Goal: Transaction & Acquisition: Purchase product/service

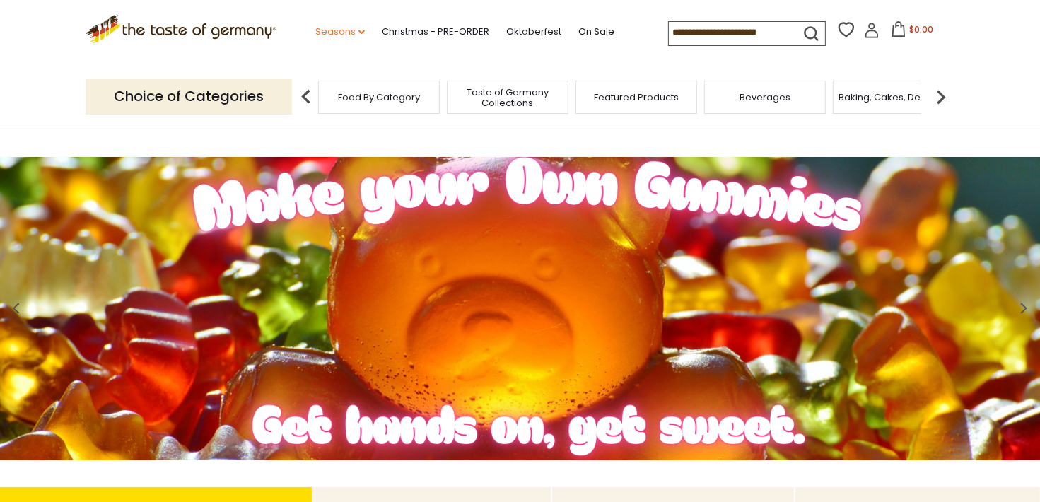
click at [359, 30] on icon at bounding box center [362, 32] width 6 height 4
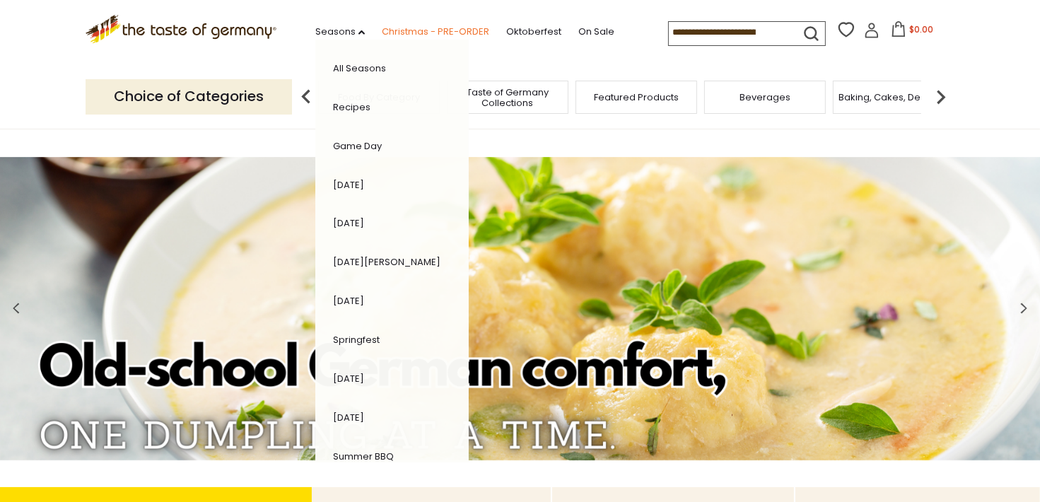
click at [382, 28] on link "Christmas - PRE-ORDER" at bounding box center [436, 32] width 108 height 16
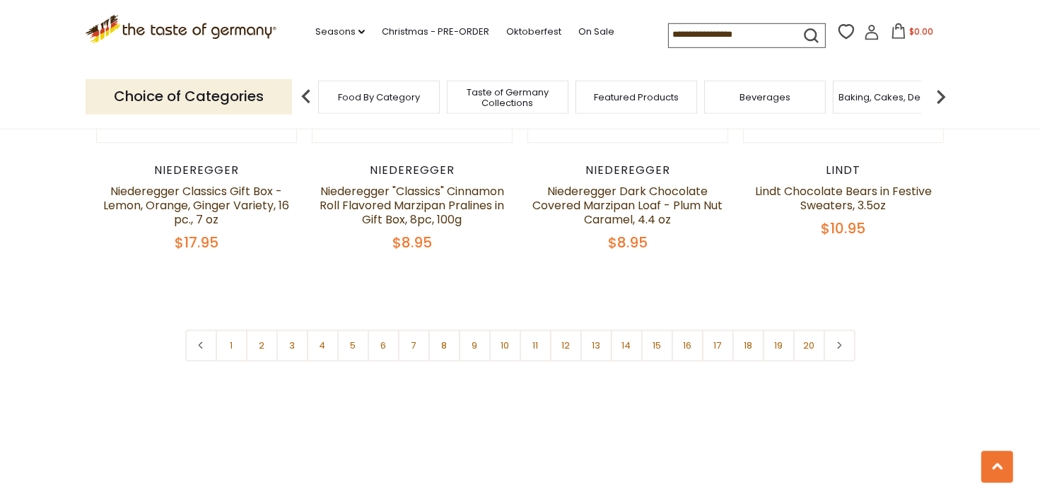
scroll to position [3418, 0]
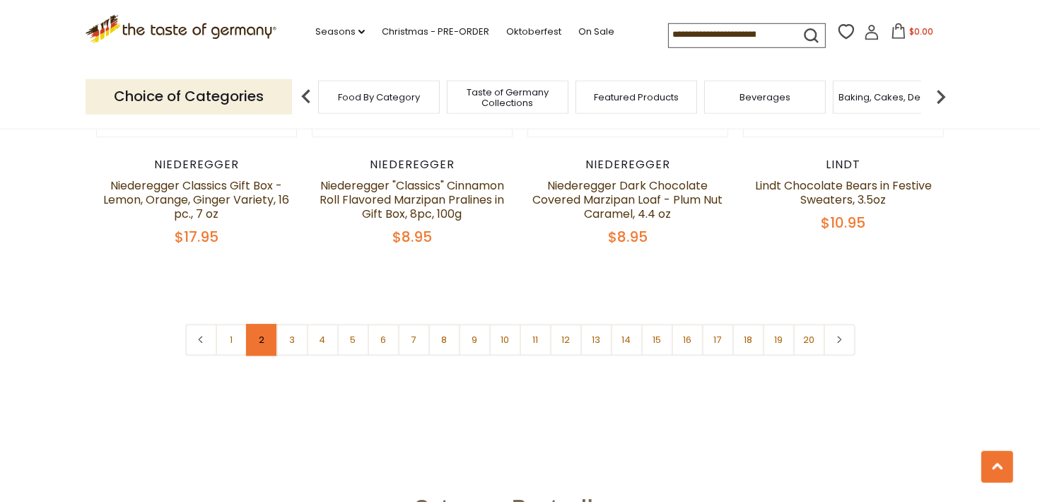
click at [261, 325] on link "2" at bounding box center [262, 341] width 32 height 32
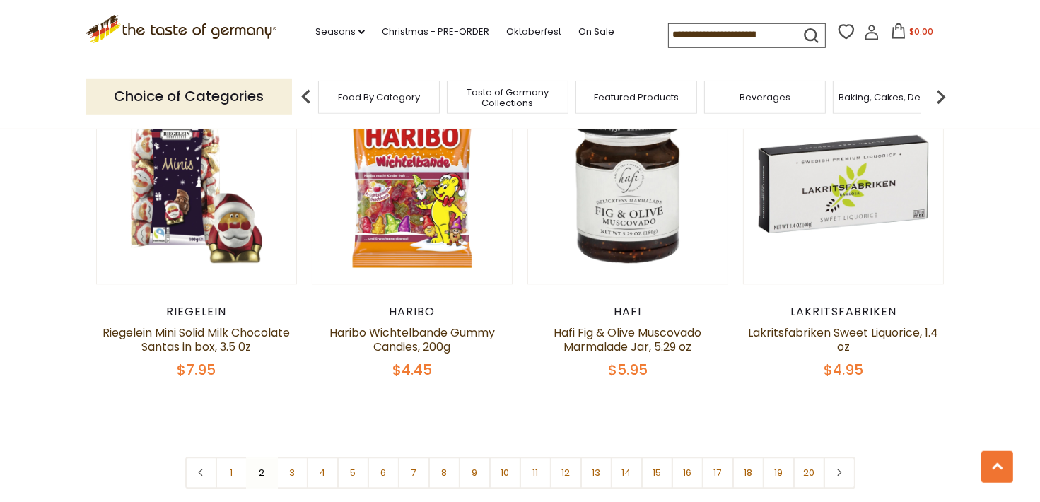
scroll to position [3297, 0]
click at [293, 456] on link "3" at bounding box center [293, 472] width 32 height 32
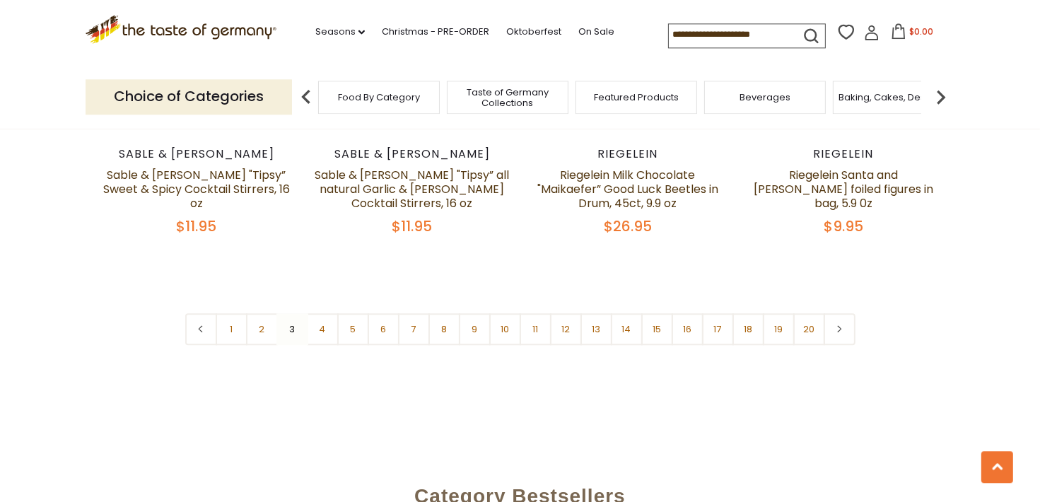
scroll to position [3446, 0]
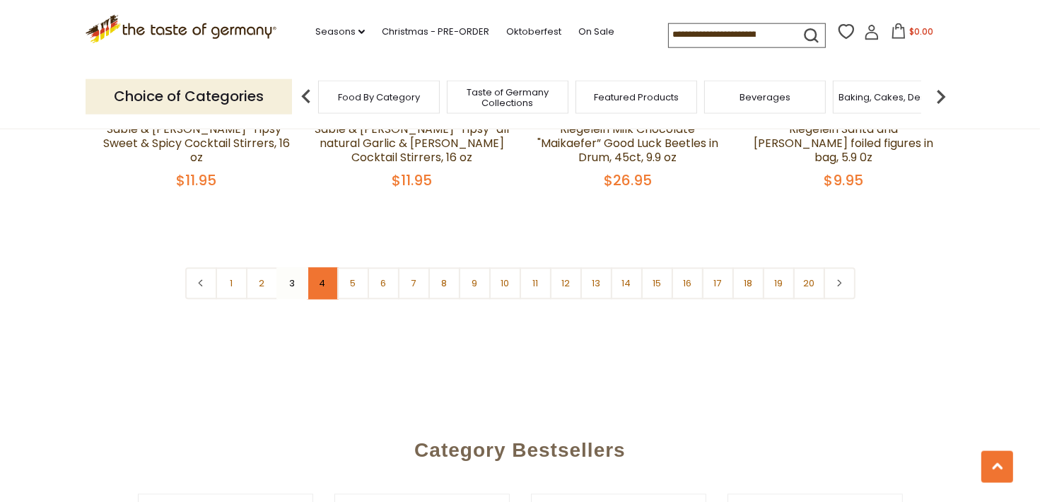
click at [321, 271] on link "4" at bounding box center [323, 284] width 32 height 32
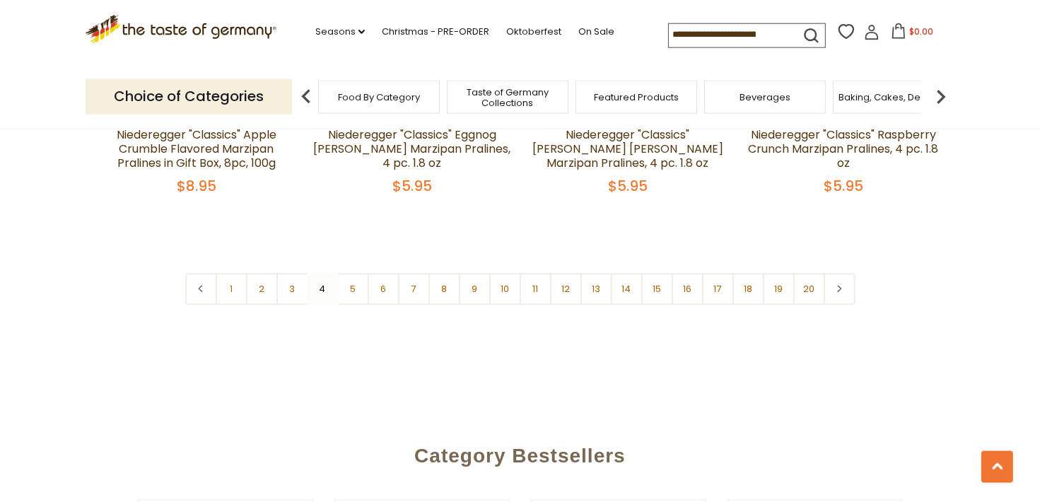
scroll to position [3480, 0]
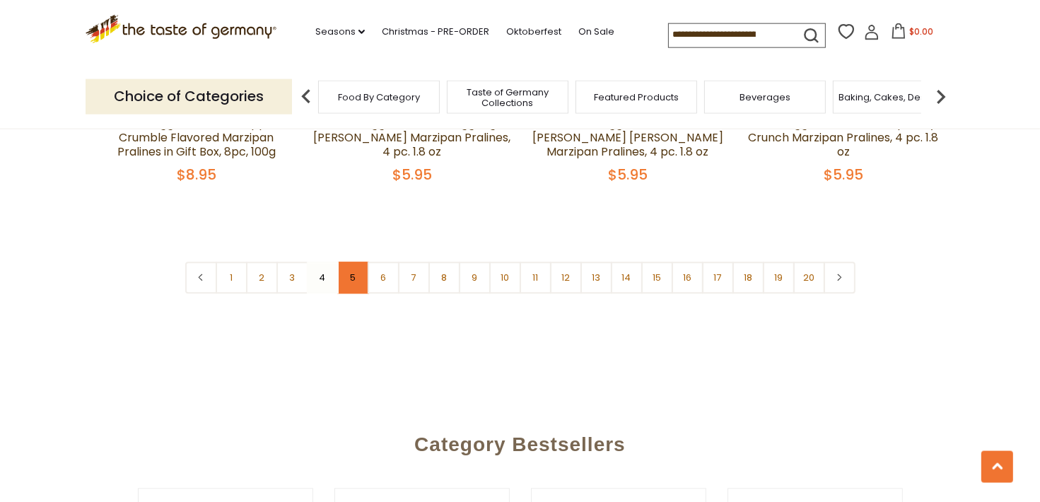
click at [354, 262] on link "5" at bounding box center [353, 278] width 32 height 32
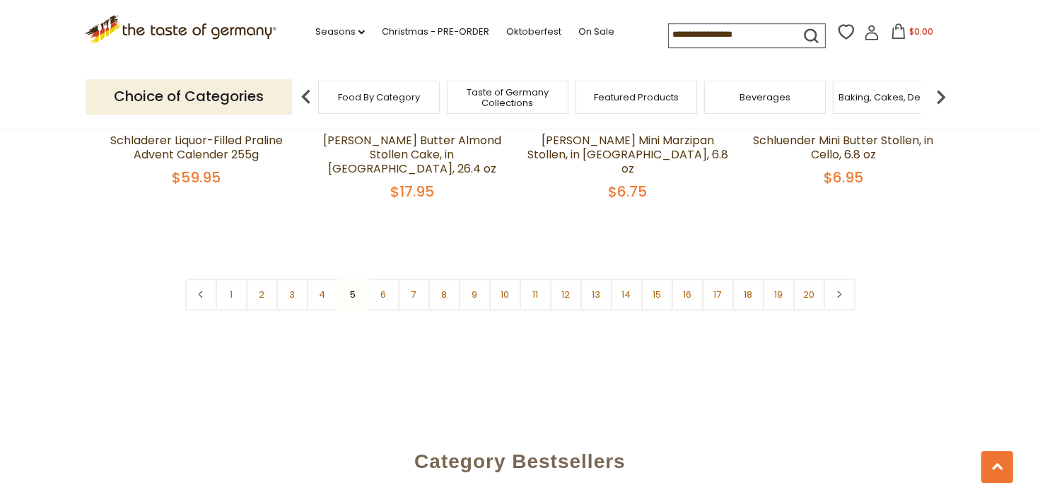
scroll to position [3528, 0]
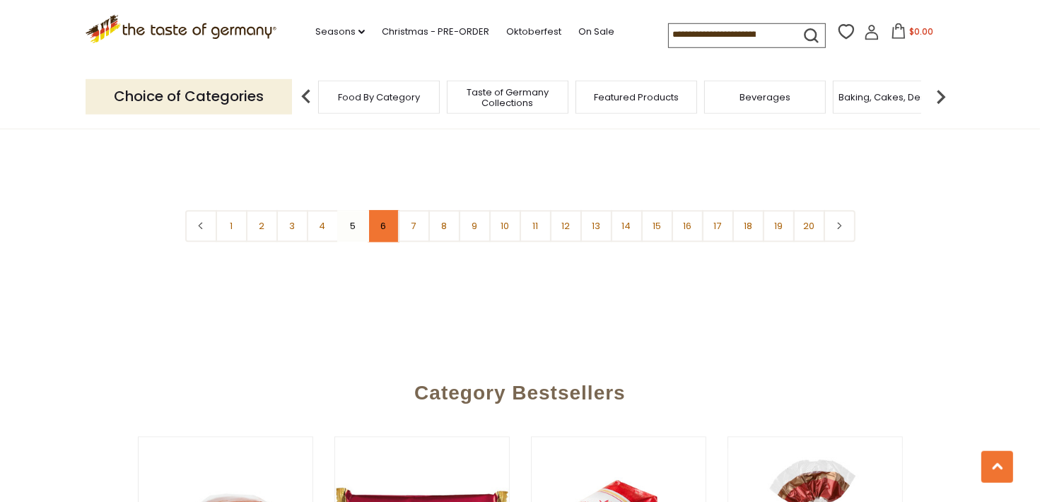
click at [384, 211] on link "6" at bounding box center [384, 227] width 32 height 32
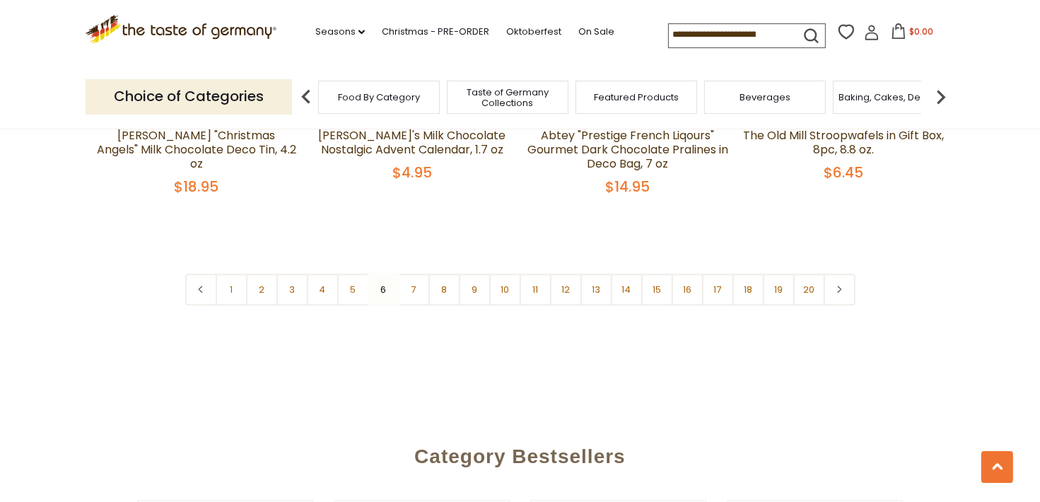
scroll to position [3493, 0]
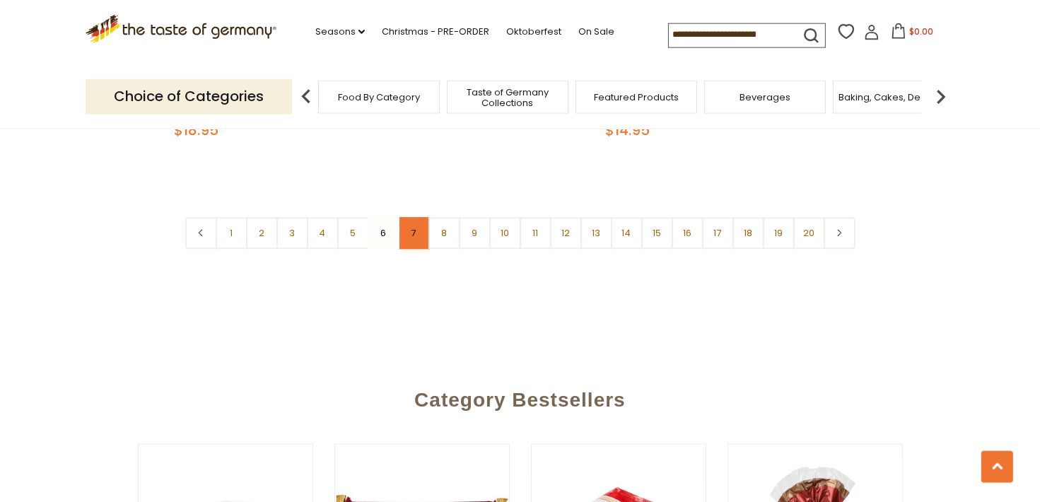
click at [415, 218] on link "7" at bounding box center [414, 234] width 32 height 32
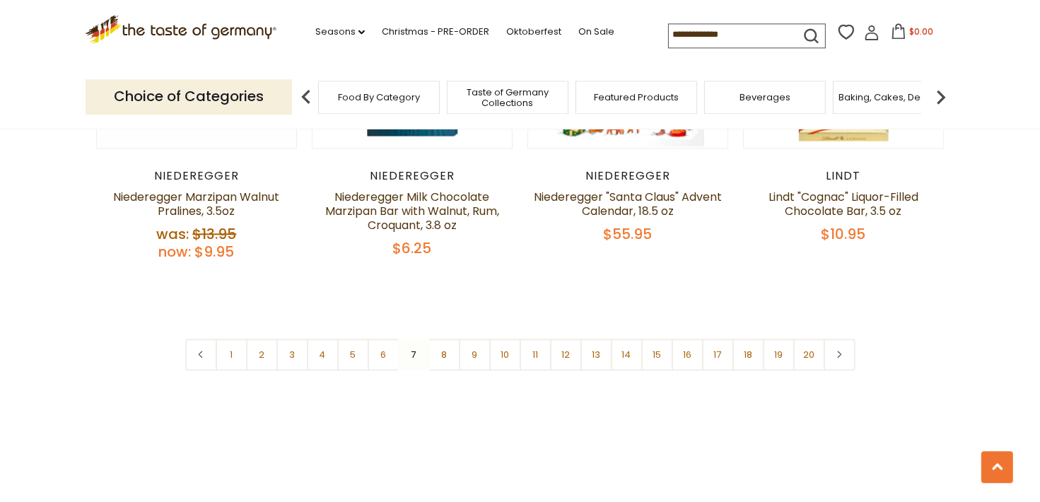
scroll to position [3506, 0]
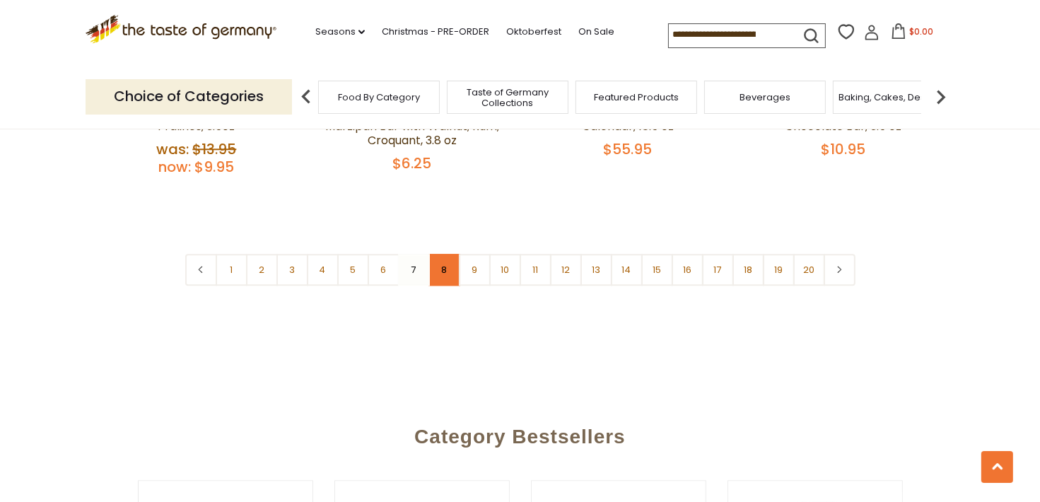
click at [444, 254] on link "8" at bounding box center [445, 270] width 32 height 32
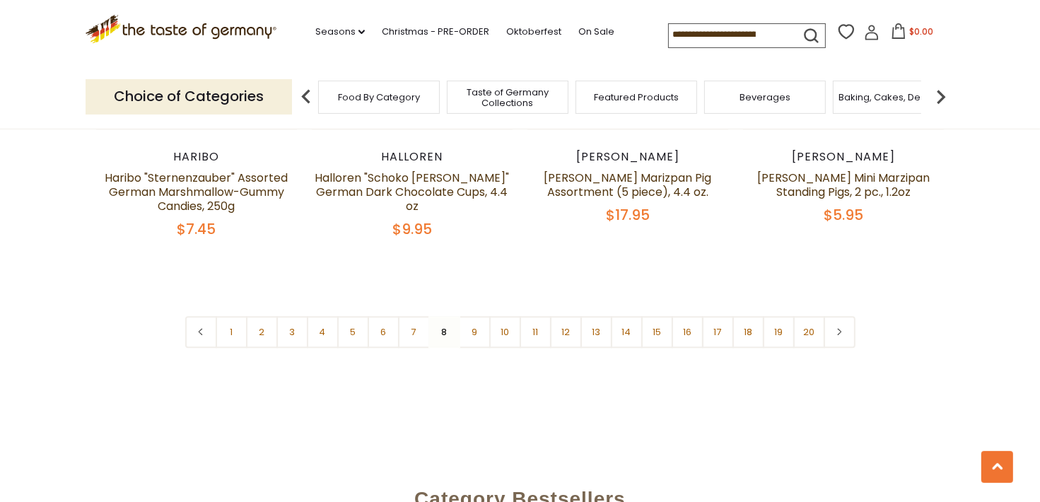
scroll to position [3425, 0]
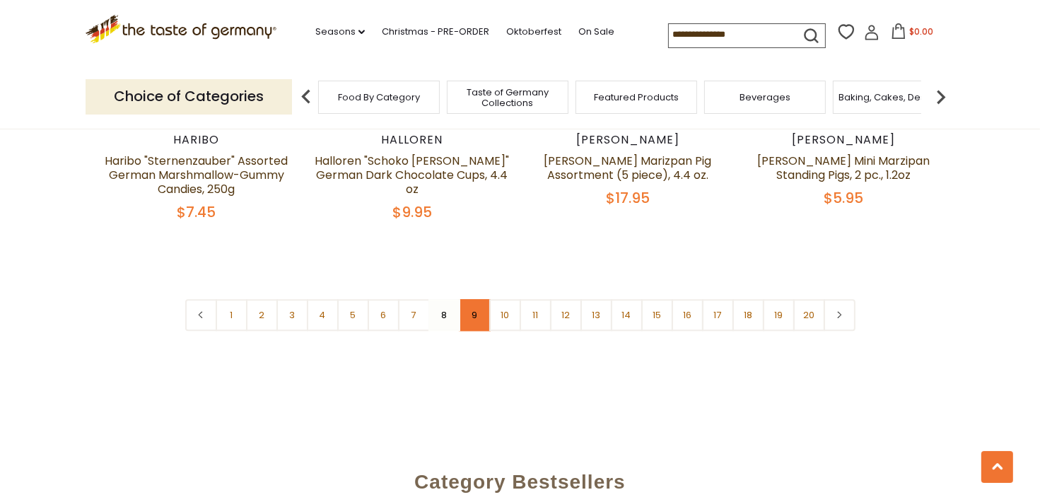
click at [474, 299] on link "9" at bounding box center [475, 315] width 32 height 32
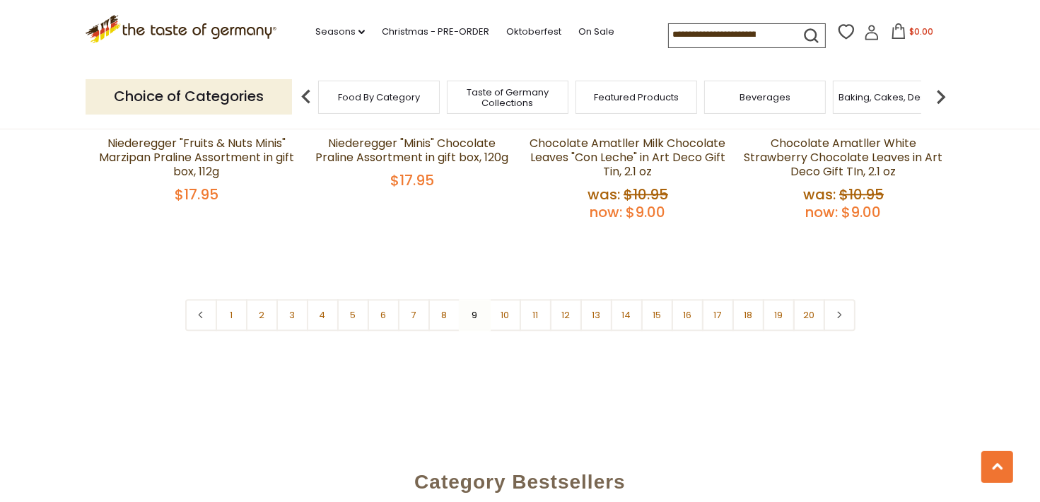
scroll to position [3589, 0]
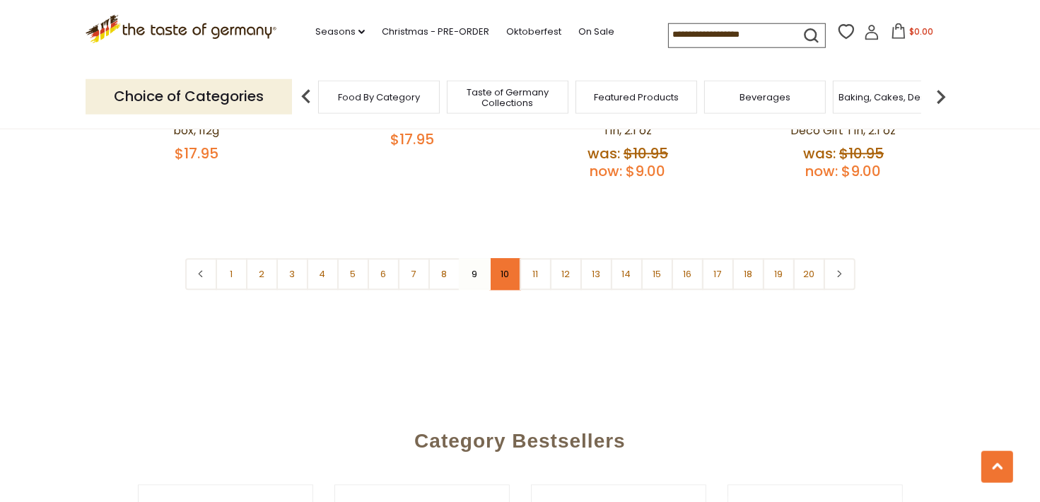
click at [503, 259] on link "10" at bounding box center [505, 275] width 32 height 32
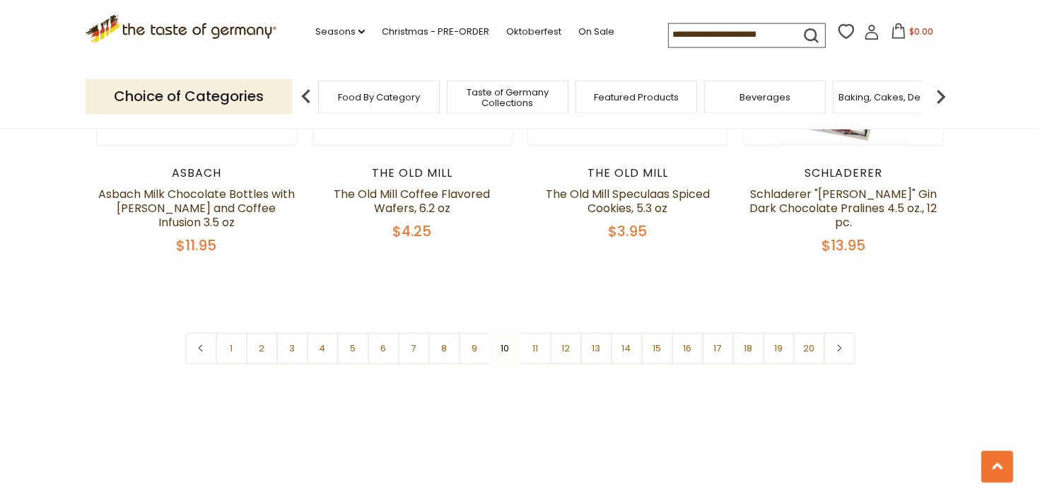
scroll to position [3517, 0]
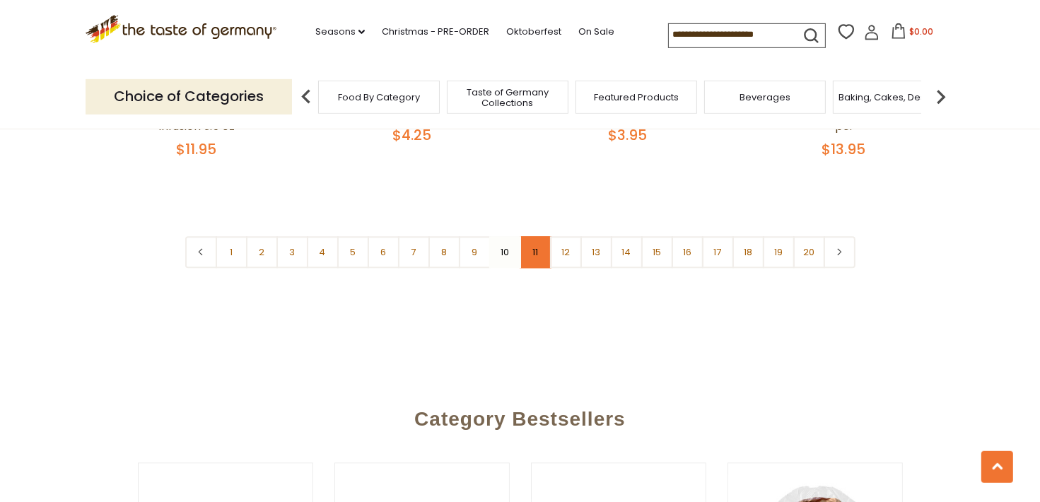
click at [538, 236] on link "11" at bounding box center [536, 252] width 32 height 32
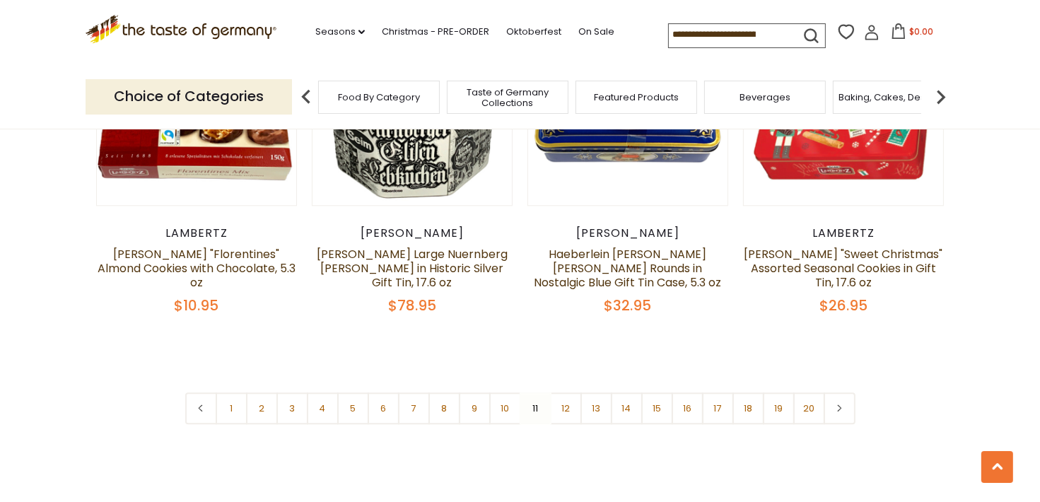
scroll to position [3329, 0]
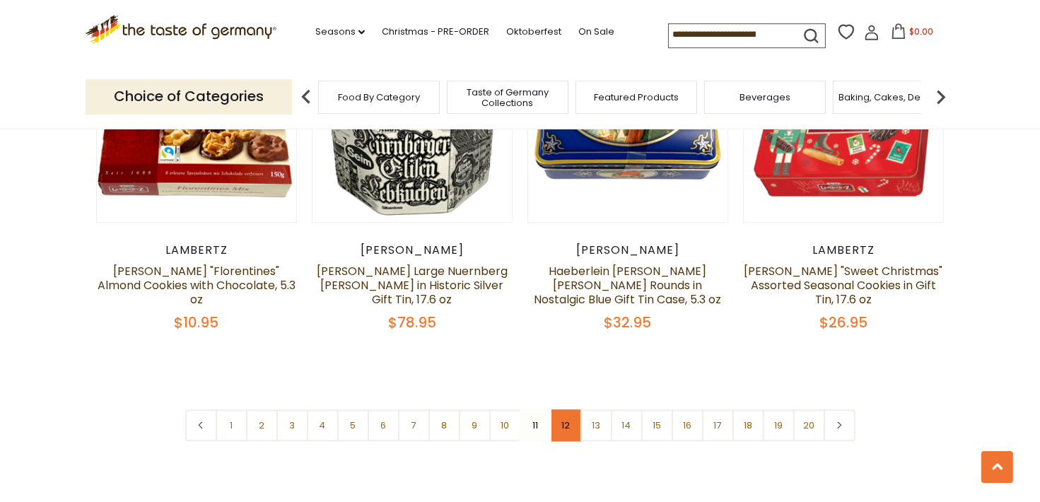
click at [567, 410] on link "12" at bounding box center [566, 426] width 32 height 32
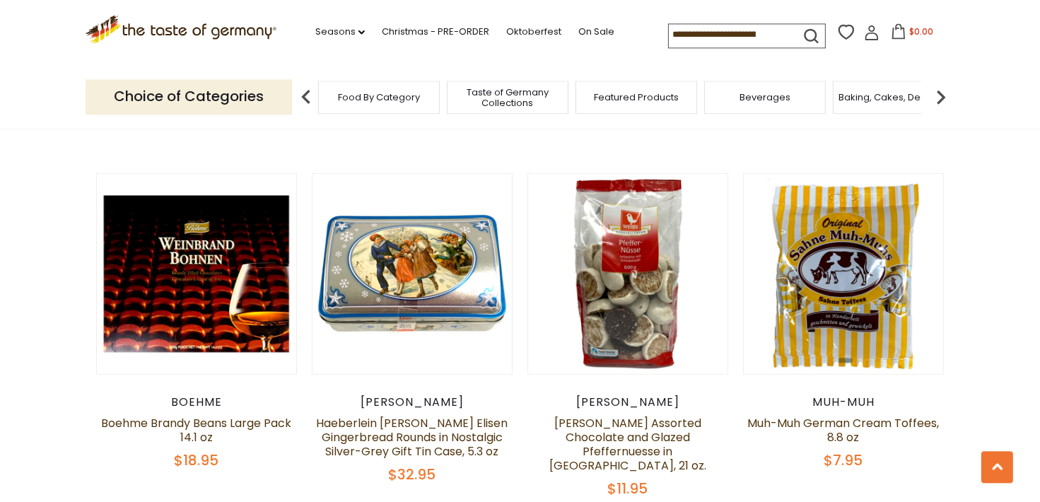
scroll to position [1451, 0]
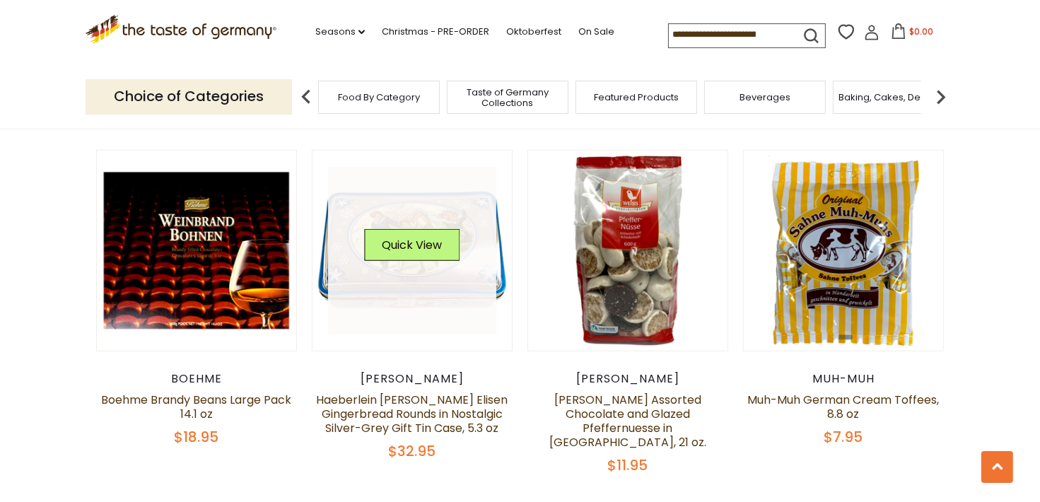
click at [470, 257] on link at bounding box center [412, 251] width 168 height 168
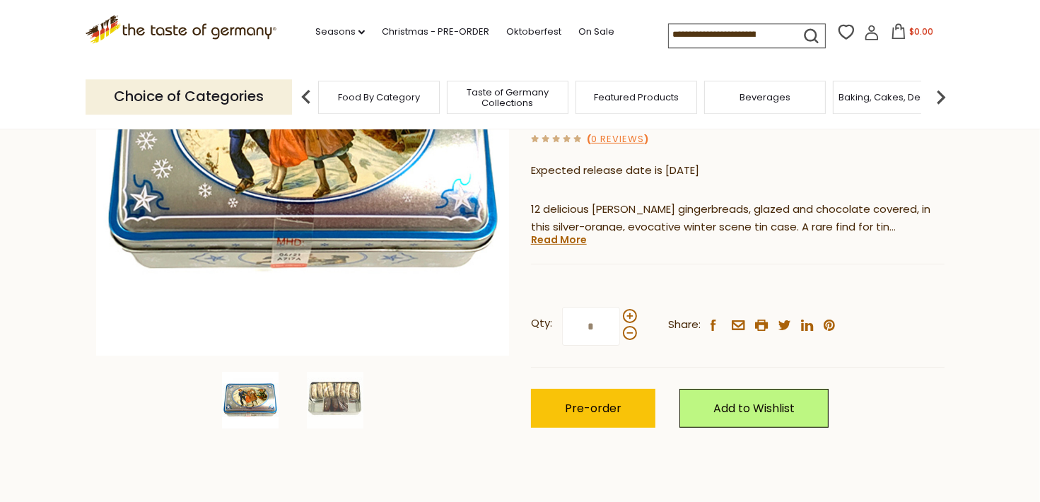
scroll to position [273, 0]
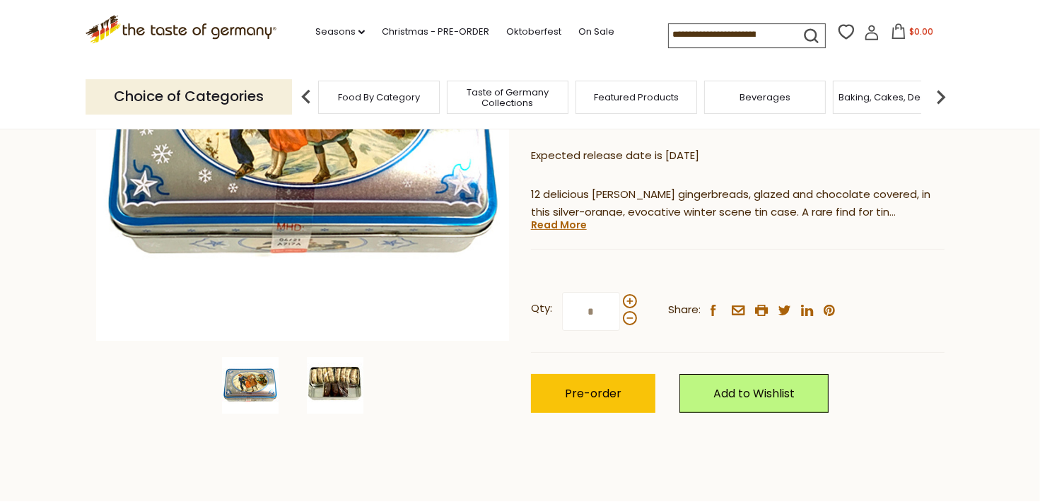
click at [330, 374] on img at bounding box center [335, 385] width 57 height 57
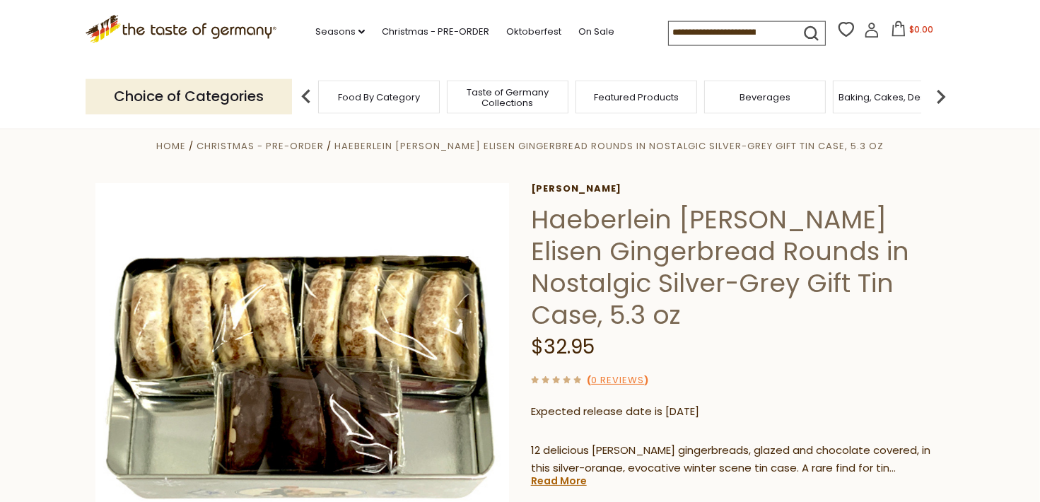
scroll to position [8, 0]
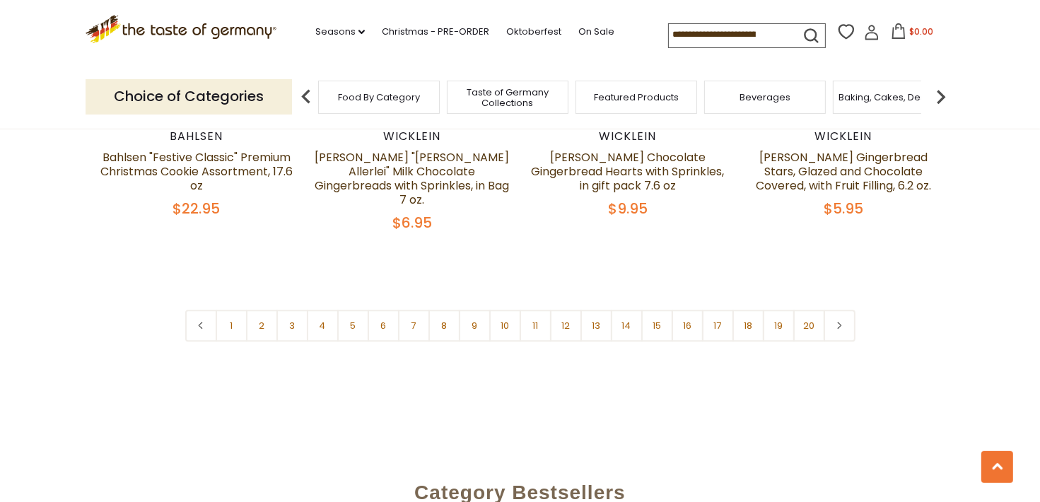
scroll to position [3486, 0]
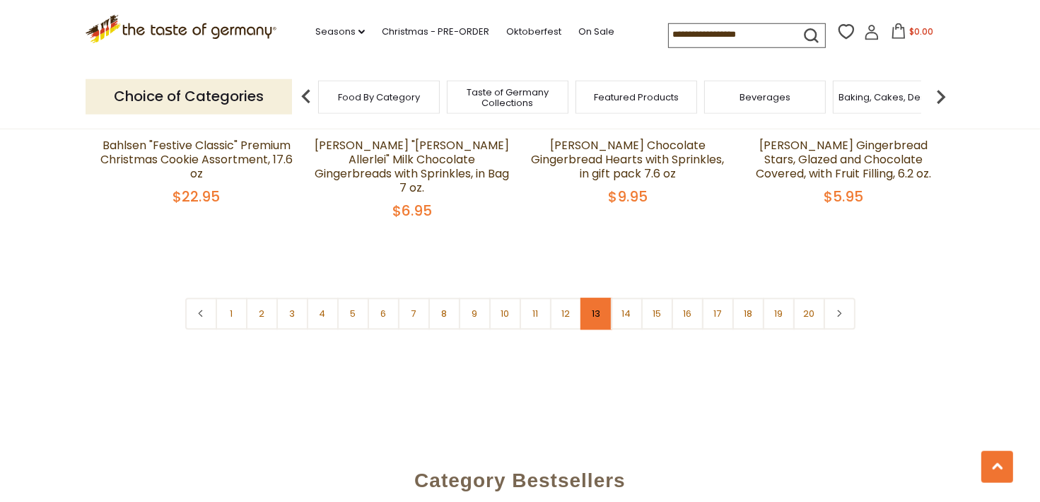
click at [596, 298] on link "13" at bounding box center [597, 314] width 32 height 32
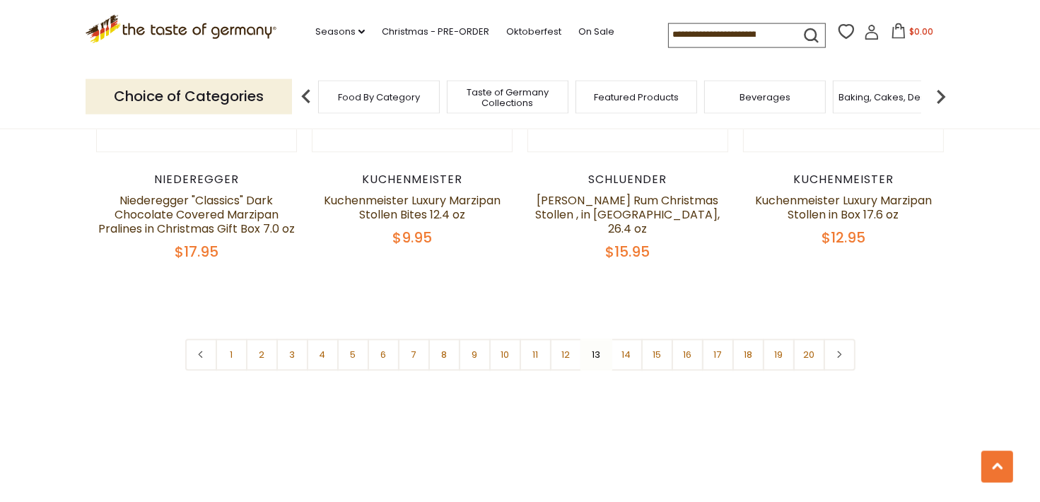
scroll to position [3411, 0]
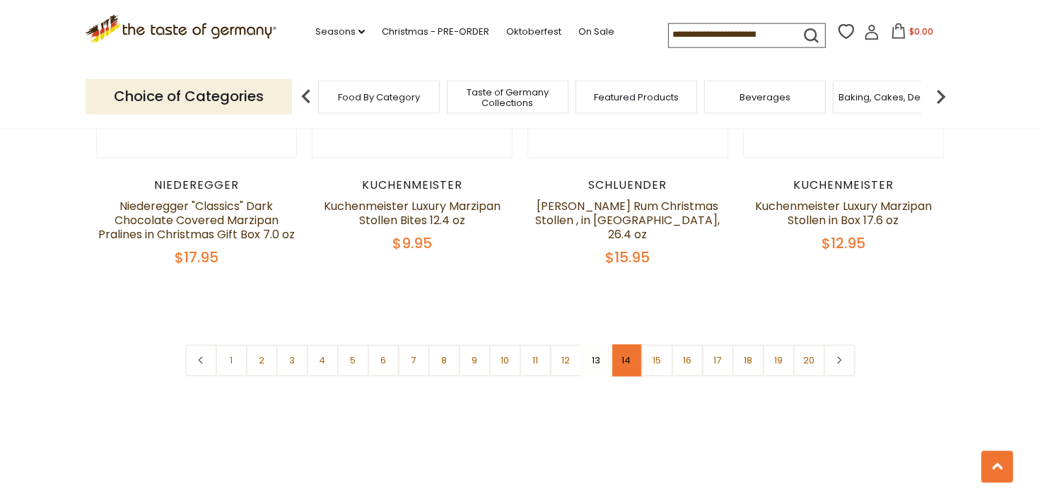
click at [627, 347] on link "14" at bounding box center [627, 361] width 32 height 32
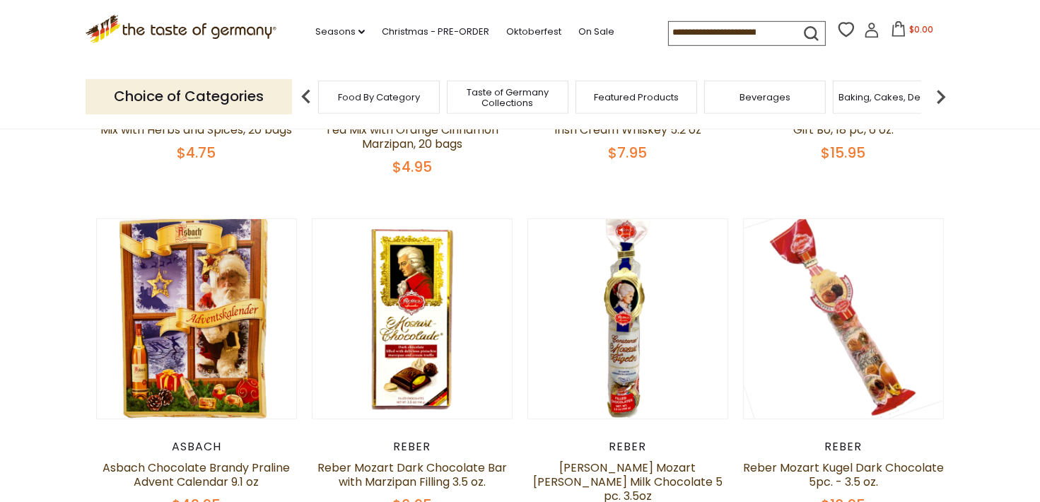
scroll to position [0, 0]
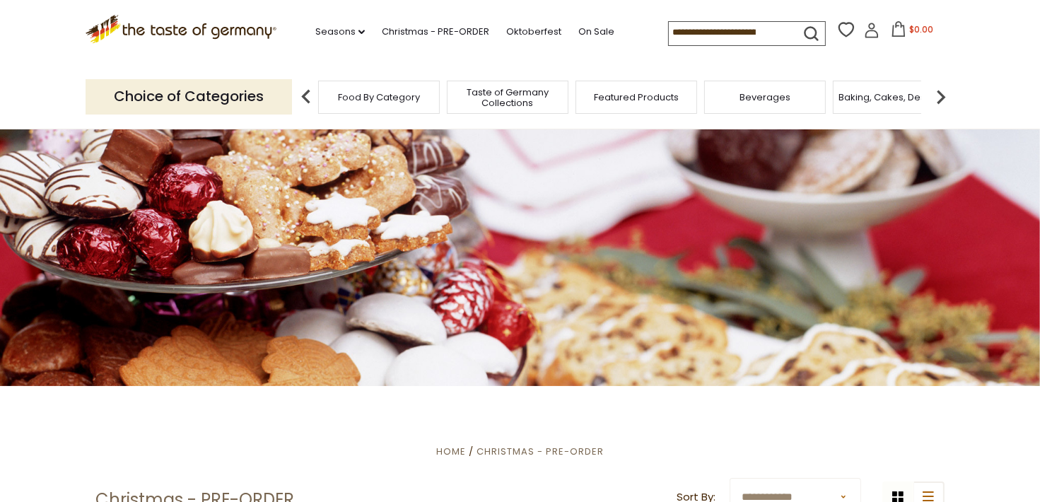
click at [939, 98] on img at bounding box center [941, 97] width 28 height 28
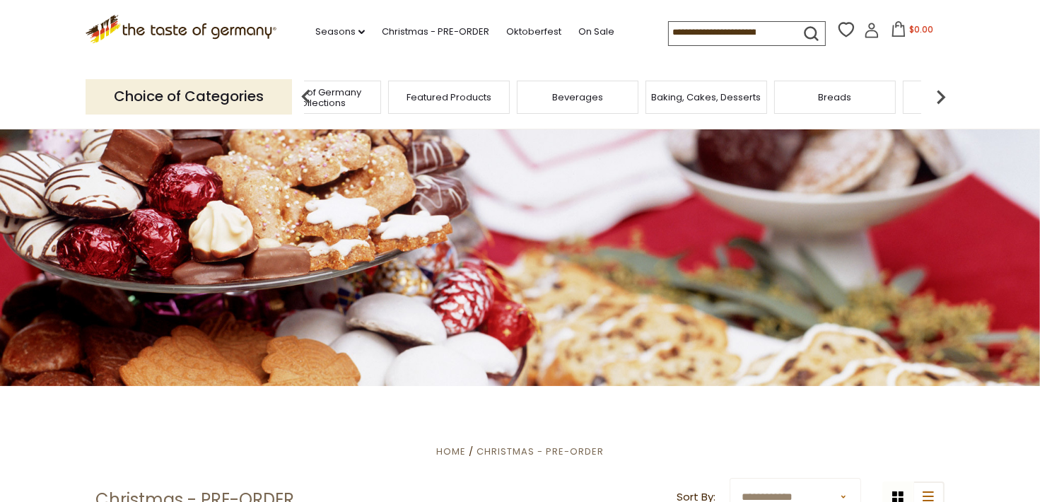
click at [306, 92] on img at bounding box center [306, 97] width 28 height 28
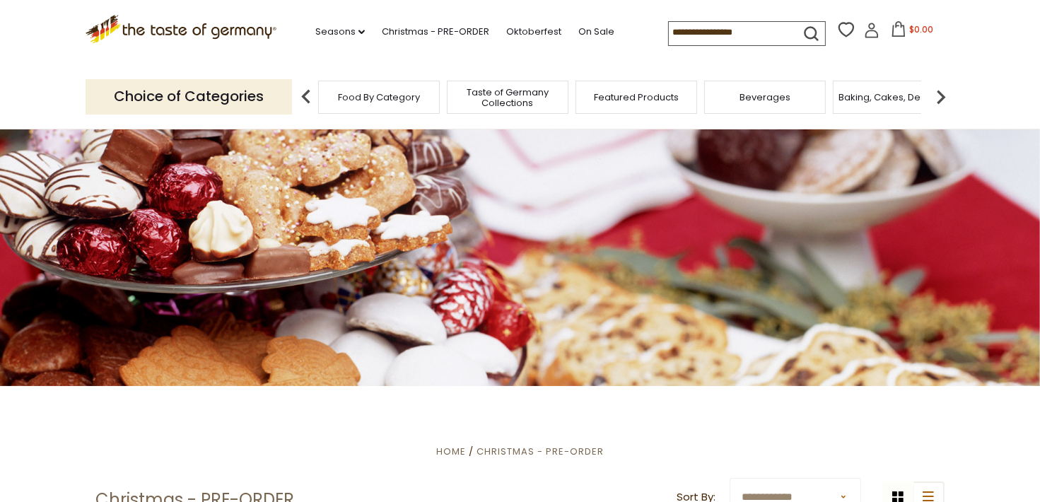
click at [399, 95] on span "Food By Category" at bounding box center [379, 97] width 82 height 11
